Goal: Task Accomplishment & Management: Use online tool/utility

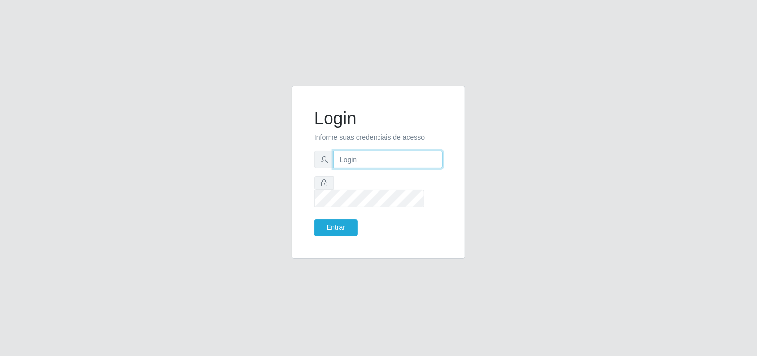
click at [352, 168] on input "text" at bounding box center [387, 159] width 109 height 17
type input "[EMAIL_ADDRESS][DOMAIN_NAME]"
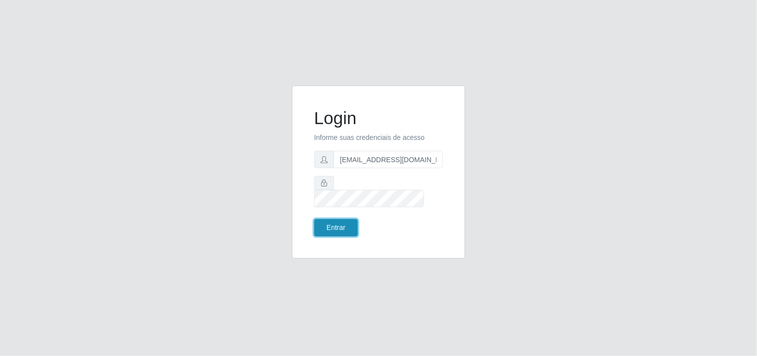
click at [344, 223] on button "Entrar" at bounding box center [336, 227] width 44 height 17
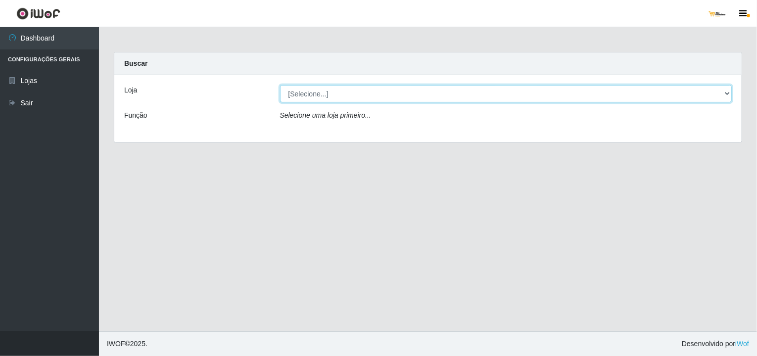
click at [458, 89] on select "[Selecione...] [GEOGRAPHIC_DATA]" at bounding box center [506, 93] width 452 height 17
select select "168"
click at [280, 85] on select "[Selecione...] [GEOGRAPHIC_DATA]" at bounding box center [506, 93] width 452 height 17
